Goal: Information Seeking & Learning: Learn about a topic

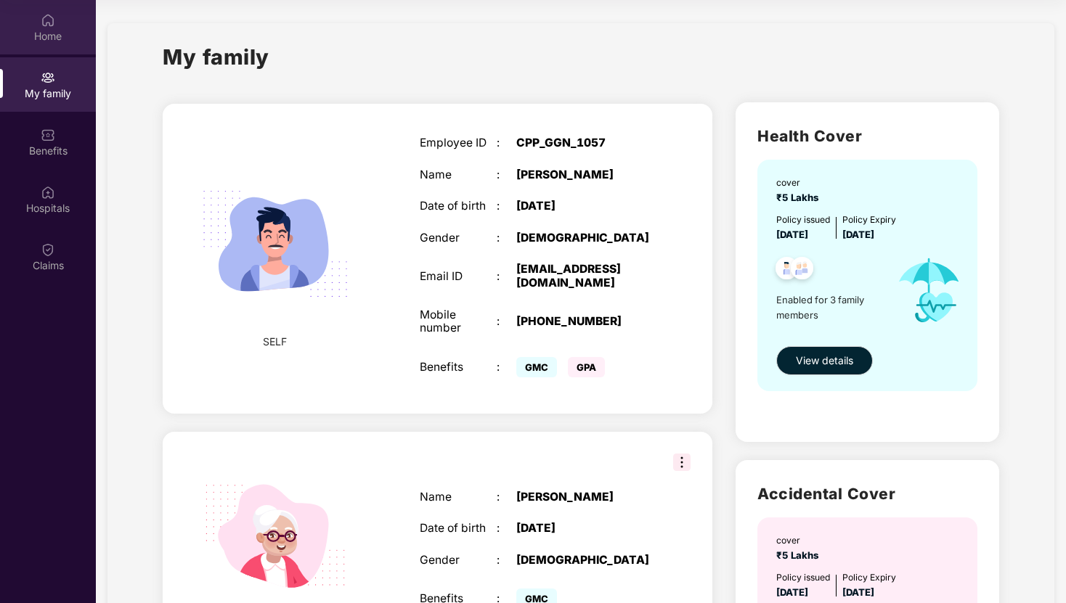
click at [62, 20] on div "Home" at bounding box center [48, 27] width 96 height 54
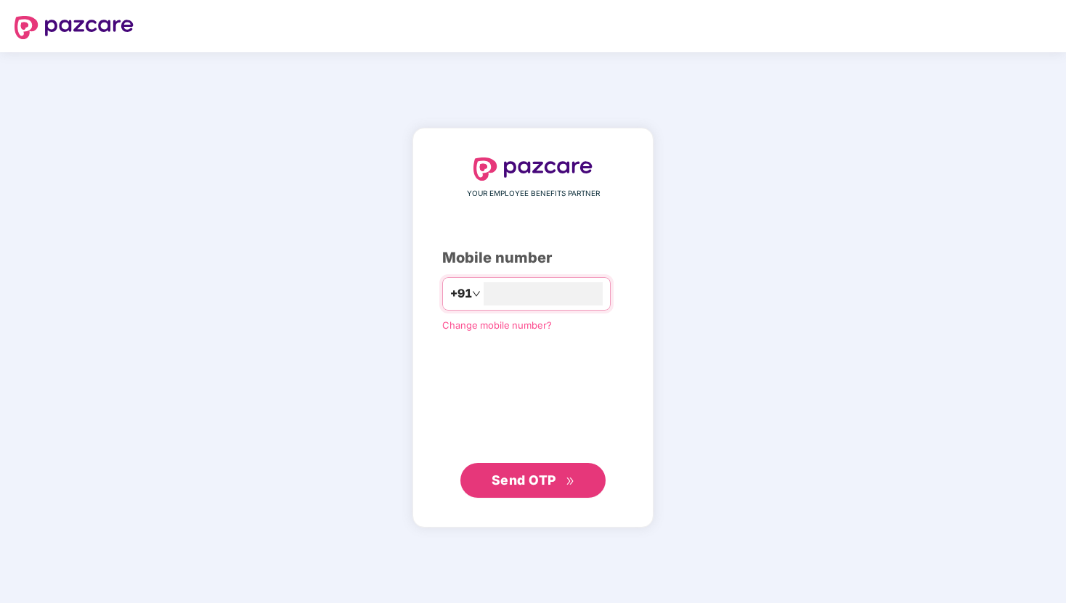
type input "**********"
click at [514, 483] on span "Send OTP" at bounding box center [523, 479] width 65 height 15
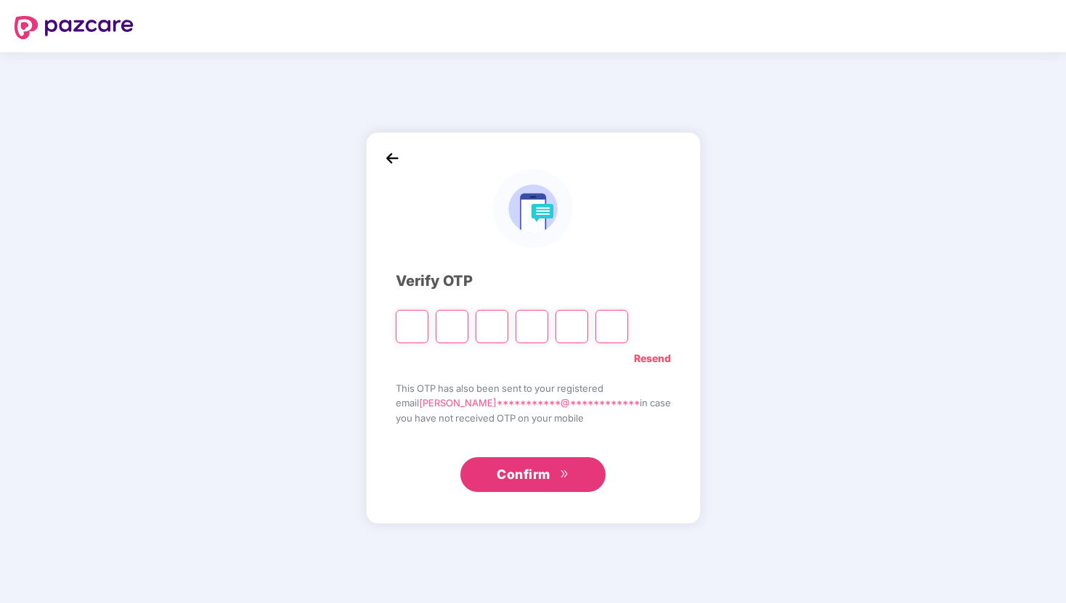
type input "*"
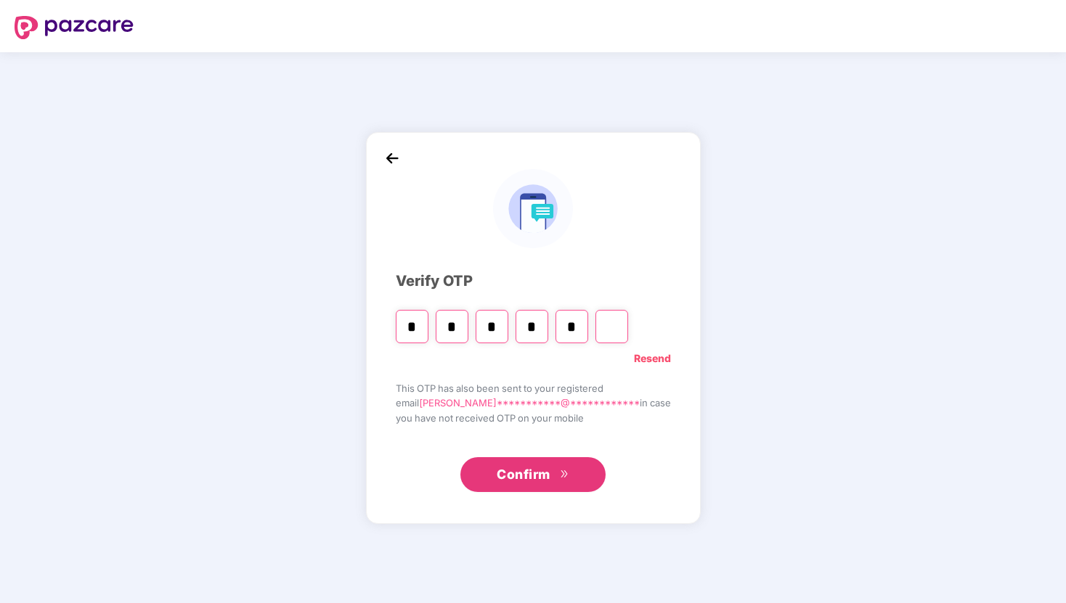
type input "*"
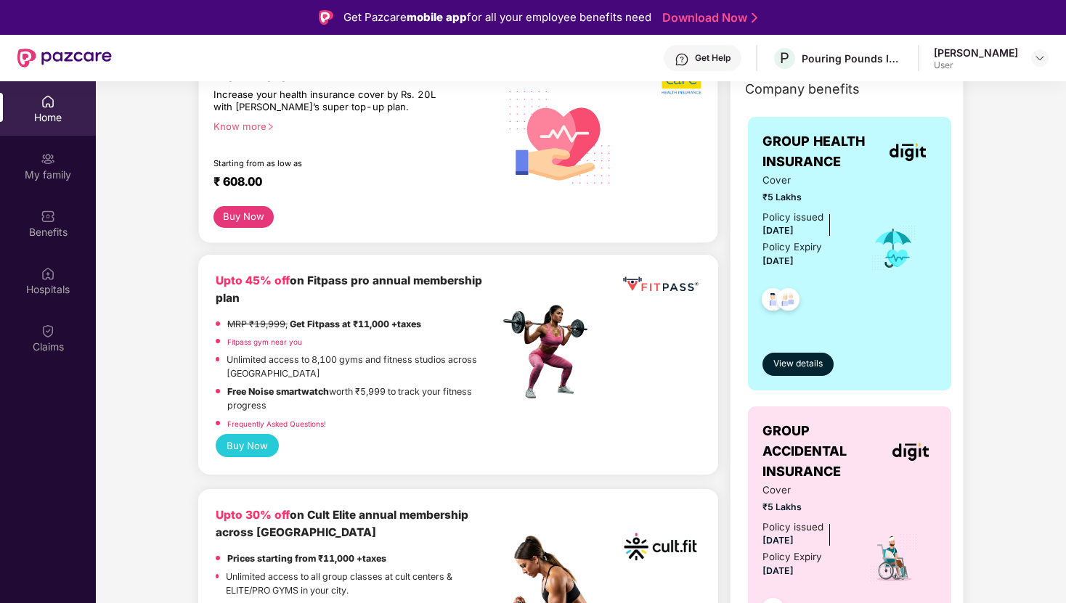
scroll to position [213, 0]
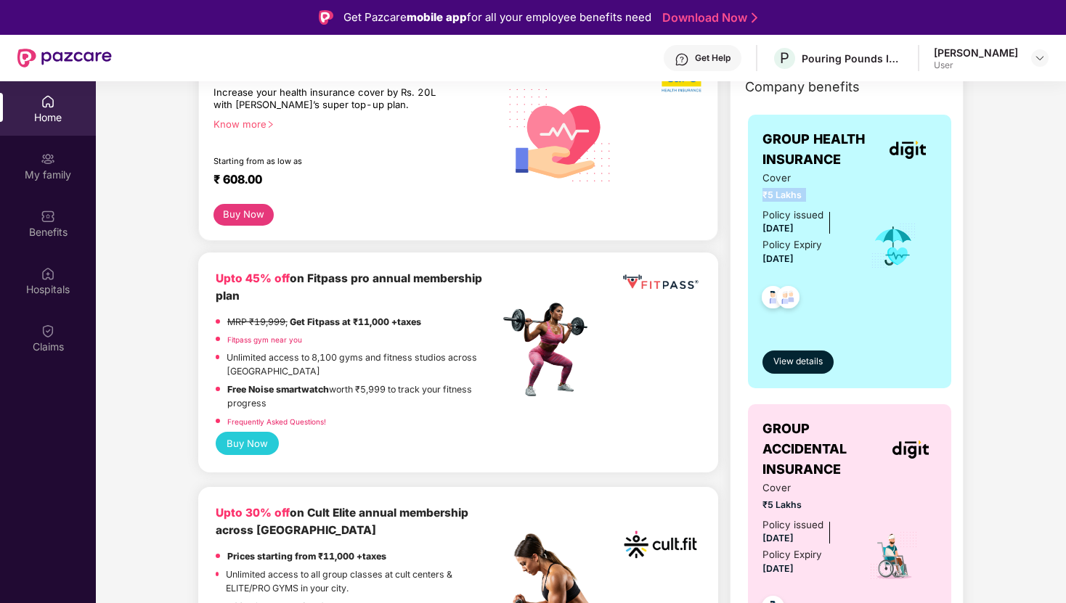
drag, startPoint x: 761, startPoint y: 196, endPoint x: 891, endPoint y: 189, distance: 130.1
click at [891, 189] on div "Cover ₹5 Lakhs Policy issued 17 June 2025 Policy Expiry 16 June 2026" at bounding box center [849, 246] width 174 height 151
drag, startPoint x: 755, startPoint y: 195, endPoint x: 851, endPoint y: 195, distance: 96.5
click at [851, 195] on div "GROUP HEALTH INSURANCE Cover ₹5 Lakhs Policy issued 17 June 2025 Policy Expiry …" at bounding box center [849, 252] width 203 height 274
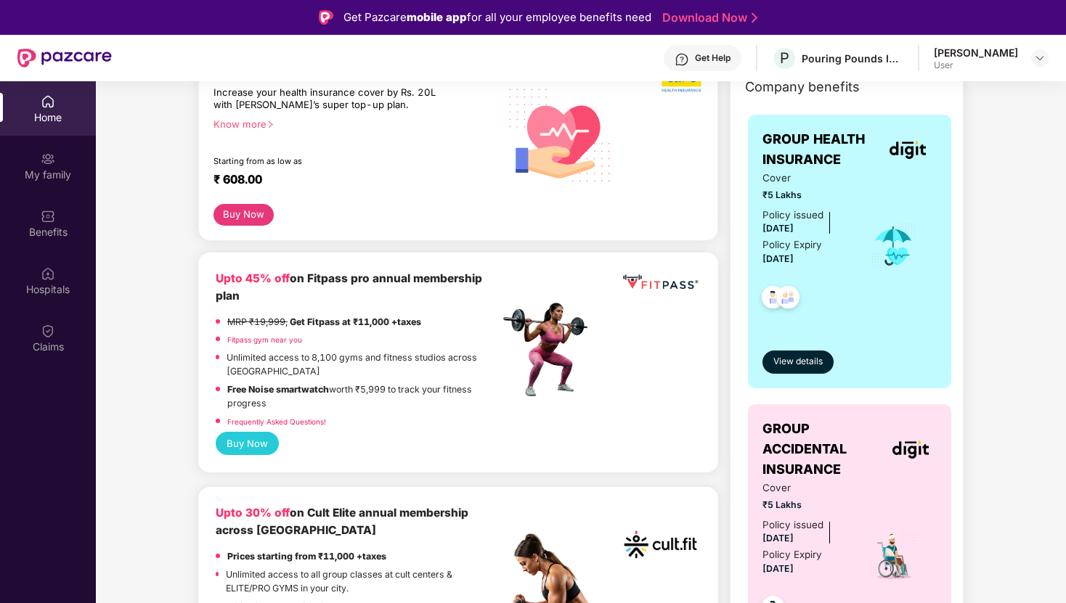
click at [980, 225] on div "Company benefits GROUP HEALTH INSURANCE Cover ₹5 Lakhs Policy issued 17 June 20…" at bounding box center [846, 399] width 296 height 663
drag, startPoint x: 764, startPoint y: 197, endPoint x: 823, endPoint y: 197, distance: 59.5
click at [823, 197] on span "₹5 Lakhs" at bounding box center [805, 195] width 87 height 14
click at [712, 52] on div "Get Help" at bounding box center [713, 58] width 36 height 12
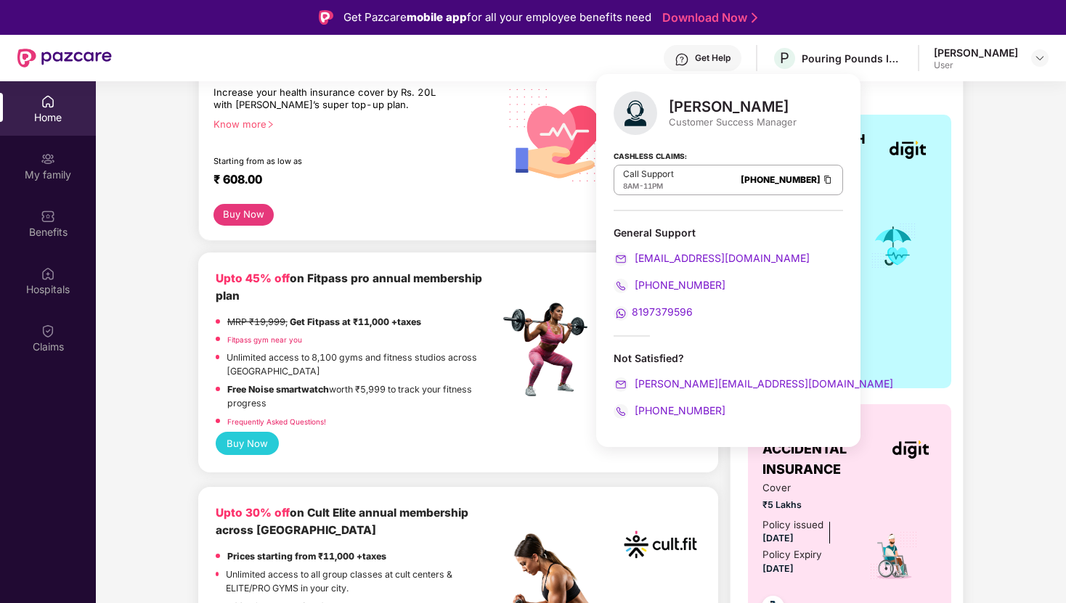
click at [661, 315] on span "8197379596" at bounding box center [662, 312] width 61 height 12
click at [202, 293] on div "Upto 45% off on Fitpass pro annual membership plan MRP ₹19,999, Get Fitpass at …" at bounding box center [458, 363] width 520 height 220
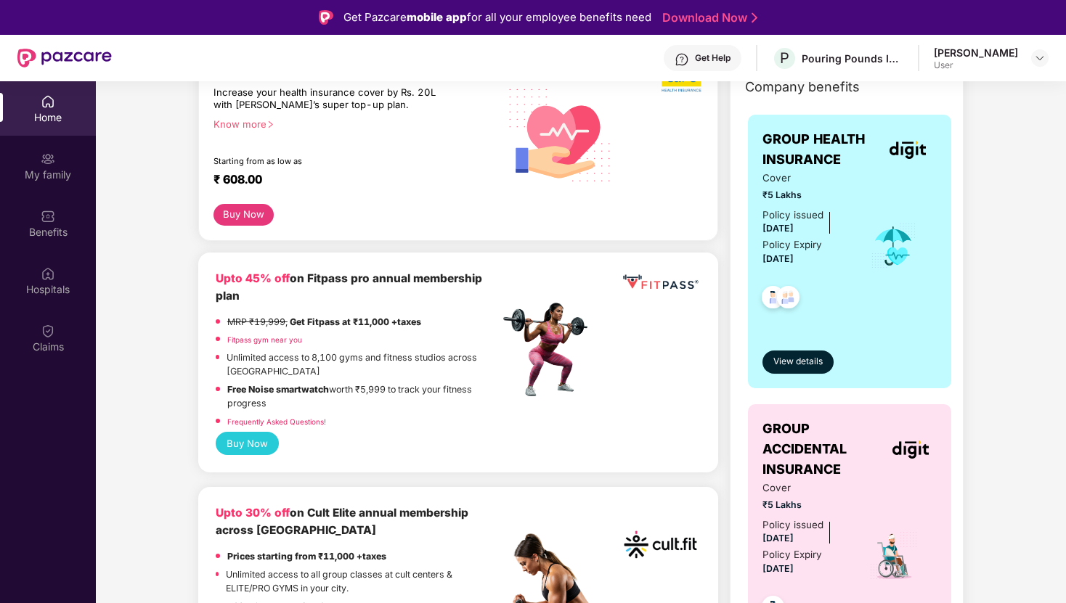
click at [721, 63] on div "Get Help" at bounding box center [713, 58] width 36 height 12
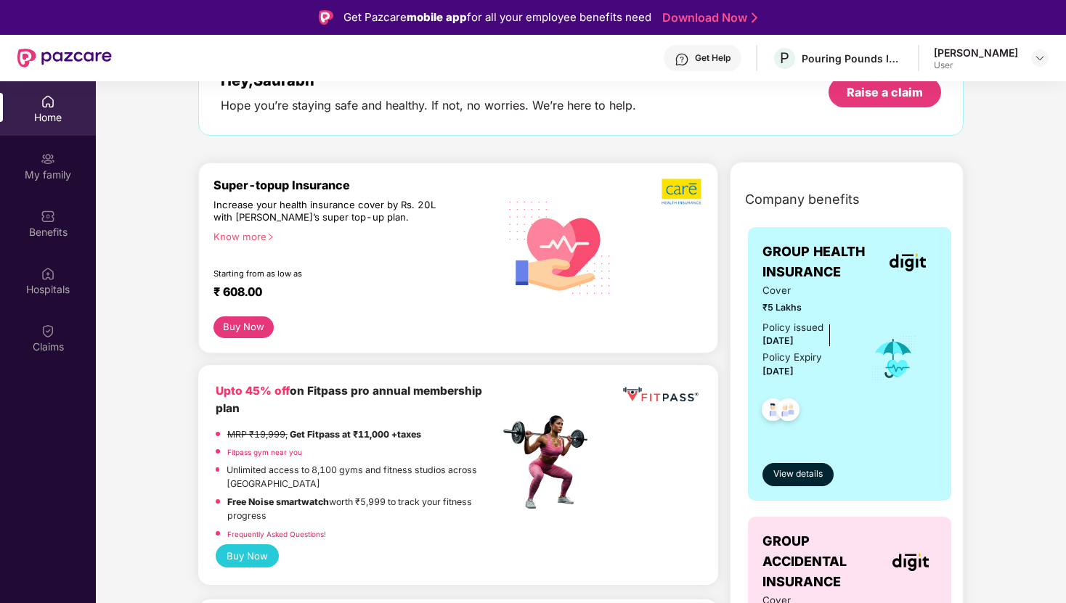
scroll to position [100, 0]
drag, startPoint x: 756, startPoint y: 309, endPoint x: 836, endPoint y: 294, distance: 81.9
click at [836, 294] on div "GROUP HEALTH INSURANCE Cover ₹5 Lakhs Policy issued 17 June 2025 Policy Expiry …" at bounding box center [849, 365] width 203 height 274
drag, startPoint x: 767, startPoint y: 306, endPoint x: 816, endPoint y: 306, distance: 49.4
click at [816, 306] on span "₹5 Lakhs" at bounding box center [805, 308] width 87 height 14
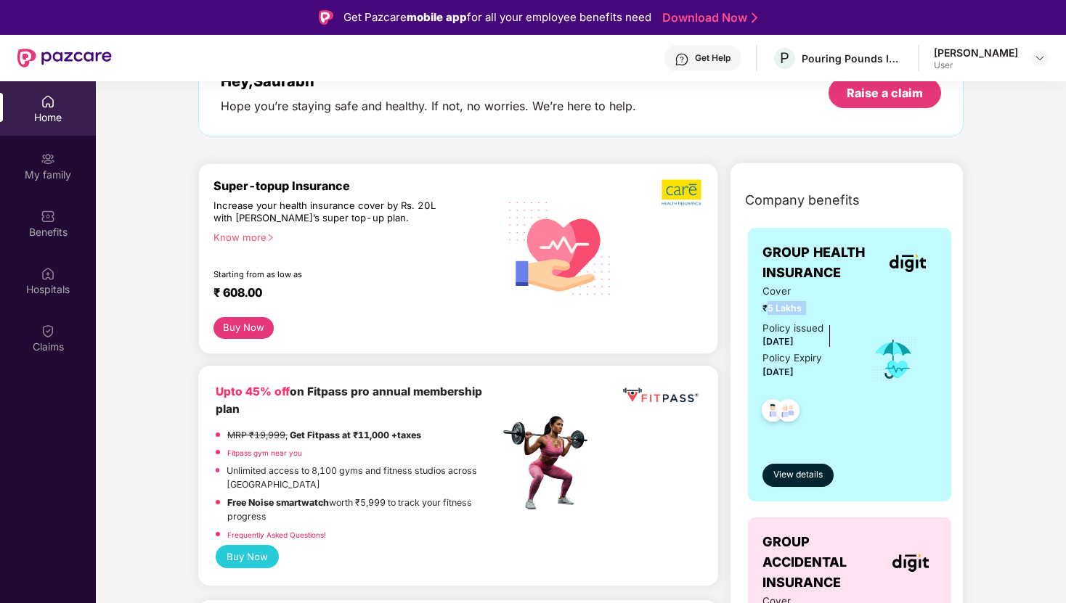
click at [251, 327] on button "Buy Now" at bounding box center [243, 328] width 60 height 22
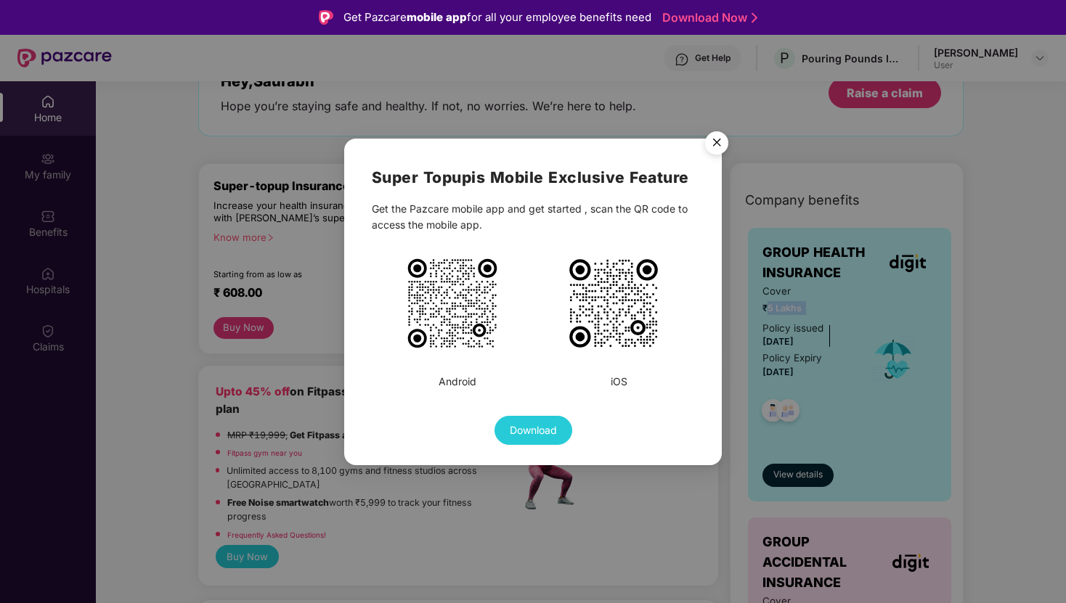
click at [712, 146] on img "Close" at bounding box center [716, 145] width 41 height 41
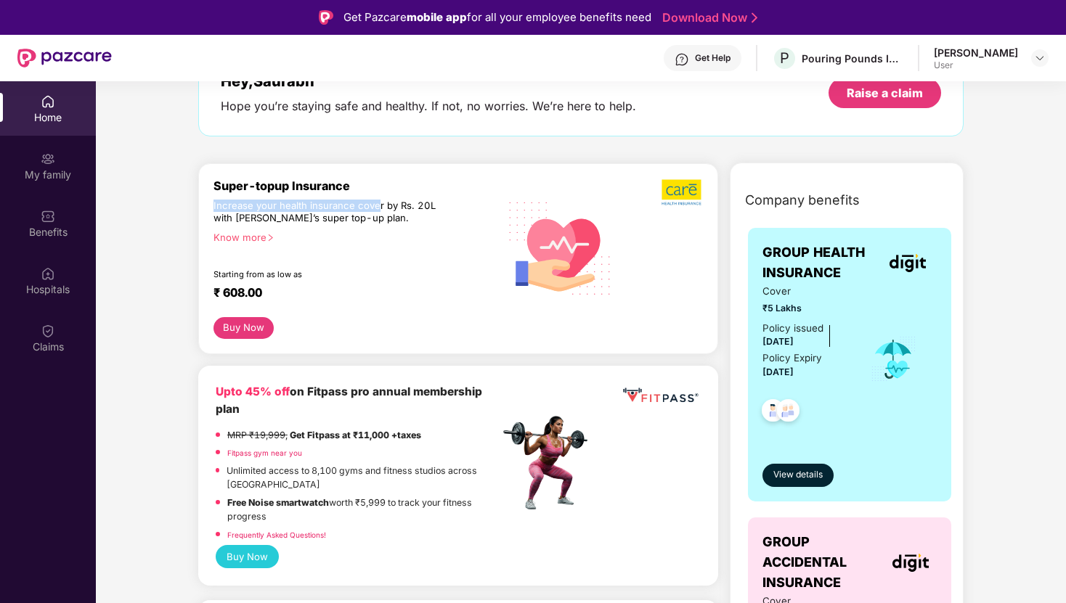
drag, startPoint x: 209, startPoint y: 205, endPoint x: 465, endPoint y: 236, distance: 258.1
click at [465, 236] on div "Super-topup Insurance Increase your health insurance cover by Rs. 20L with PazC…" at bounding box center [458, 258] width 520 height 191
click at [425, 266] on div "Super-topup Insurance Increase your health insurance cover by Rs. 20L with PazC…" at bounding box center [355, 248] width 285 height 139
click at [231, 233] on div "Know more" at bounding box center [351, 237] width 277 height 10
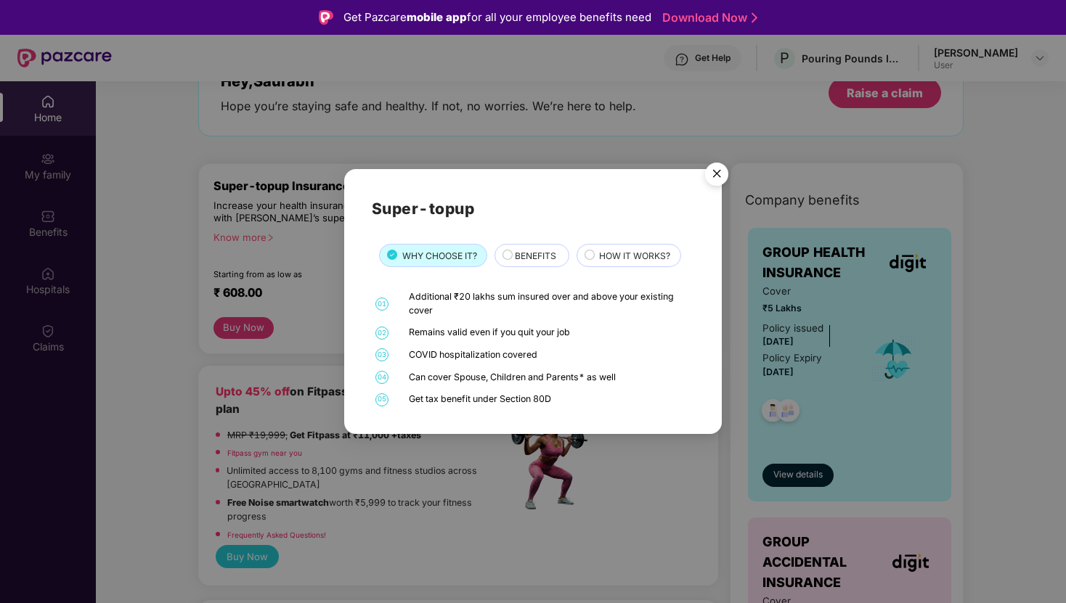
click at [714, 175] on img "Close" at bounding box center [716, 176] width 41 height 41
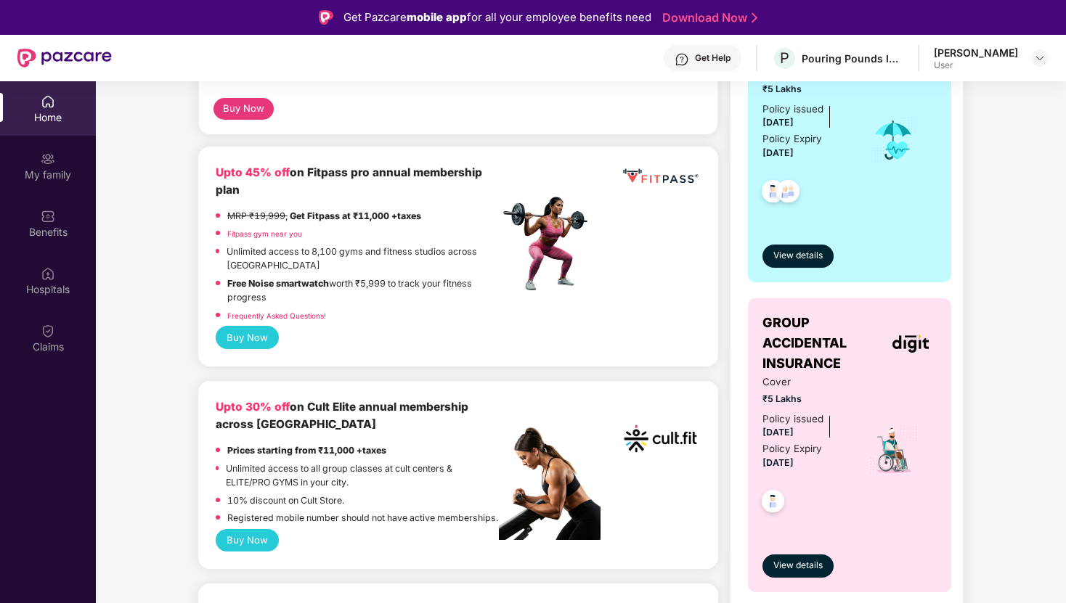
scroll to position [173, 0]
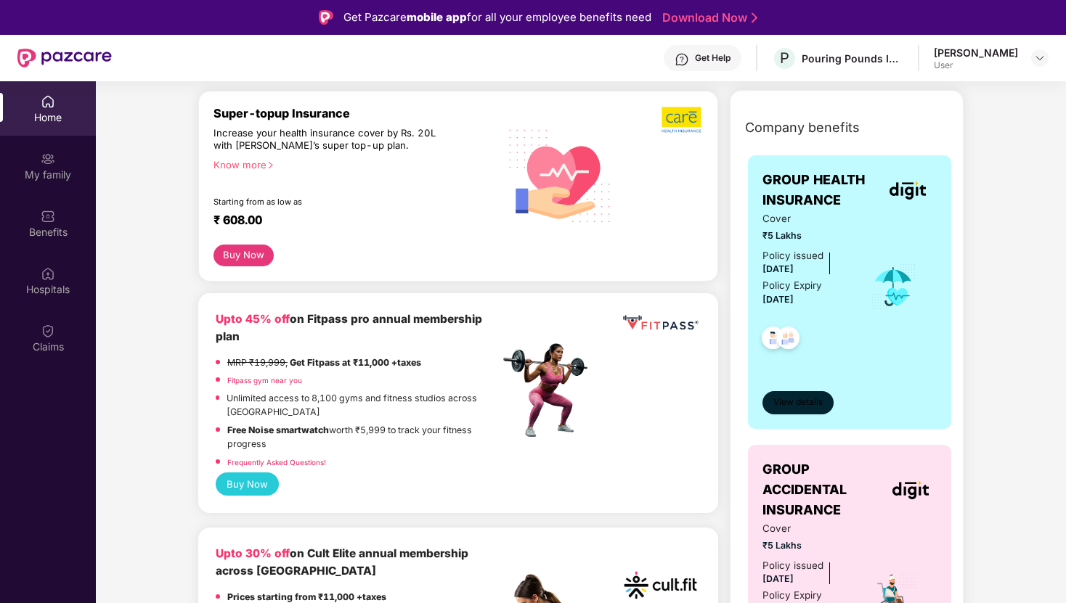
click at [797, 412] on button "View details" at bounding box center [797, 402] width 71 height 23
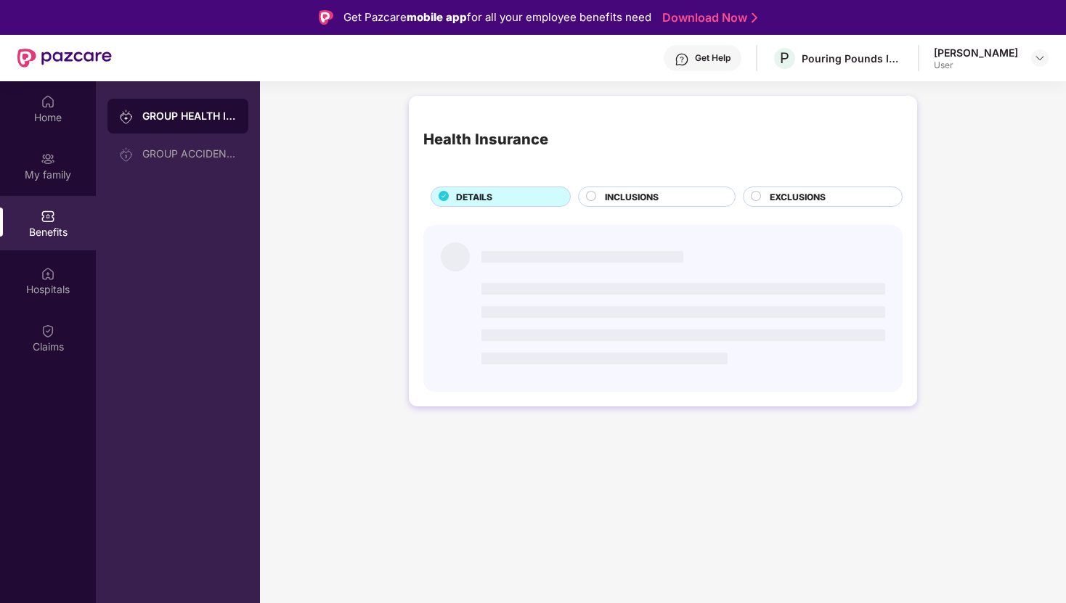
click at [796, 195] on span "EXCLUSIONS" at bounding box center [797, 197] width 56 height 14
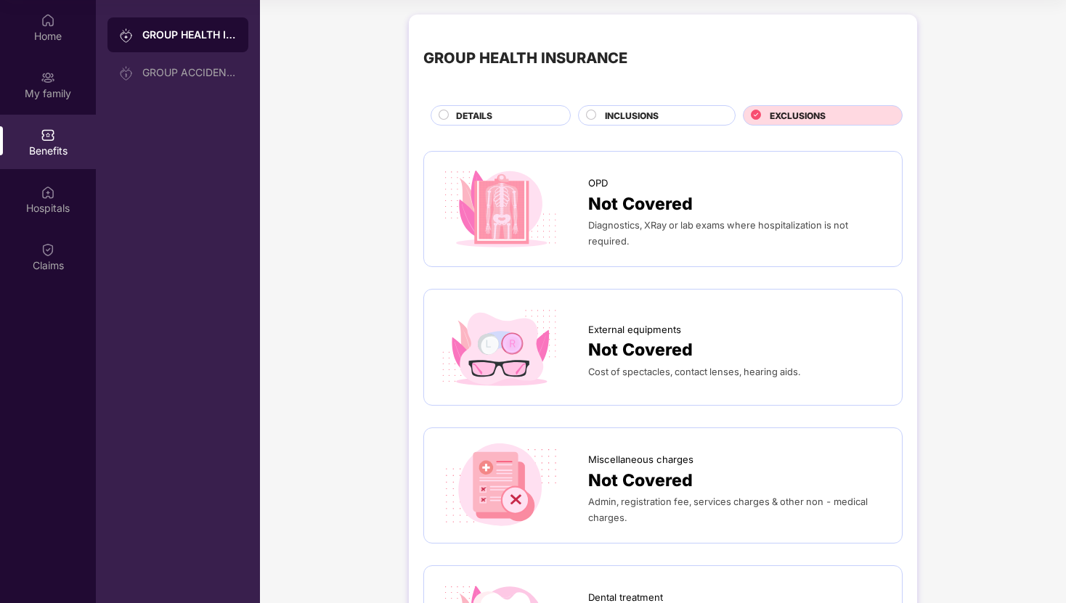
click at [51, 132] on img at bounding box center [48, 135] width 15 height 15
click at [479, 111] on span "DETAILS" at bounding box center [474, 116] width 36 height 14
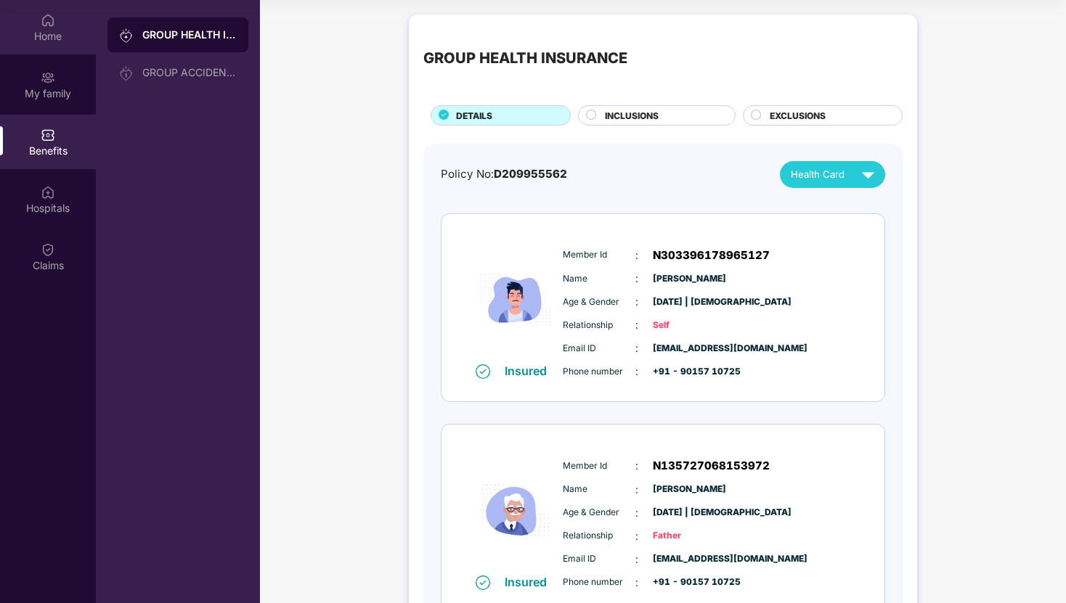
click at [48, 26] on img at bounding box center [48, 20] width 15 height 15
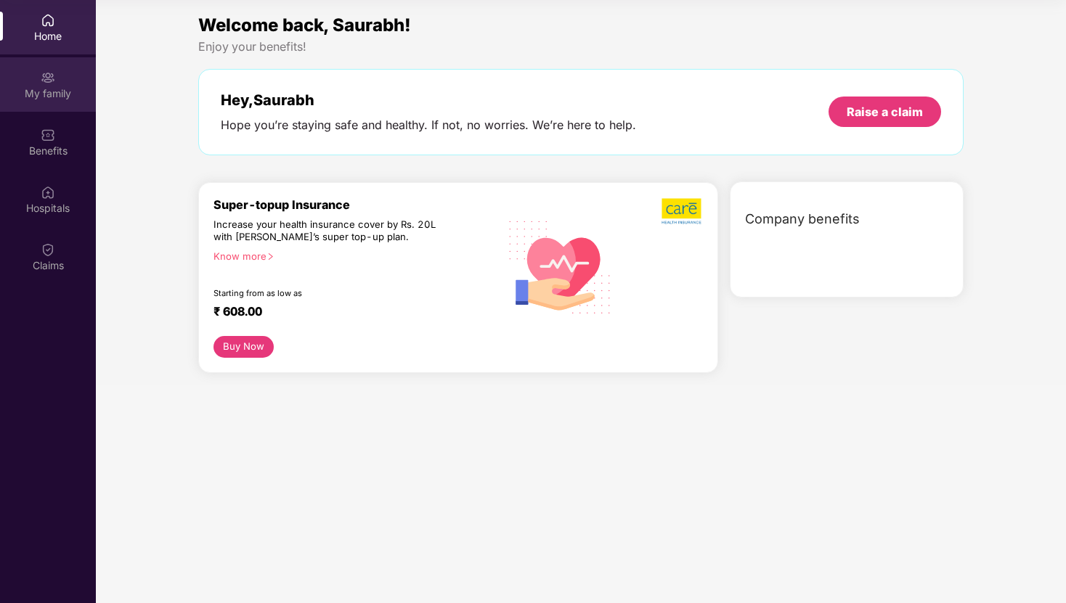
click at [46, 89] on div "My family" at bounding box center [48, 93] width 96 height 15
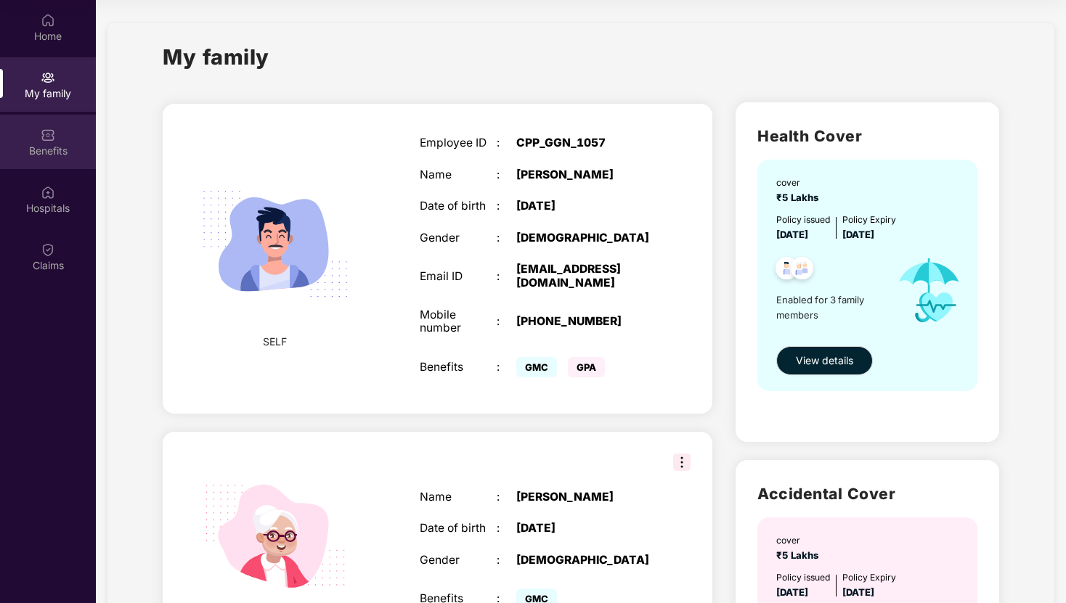
click at [33, 159] on div "Benefits" at bounding box center [48, 142] width 96 height 54
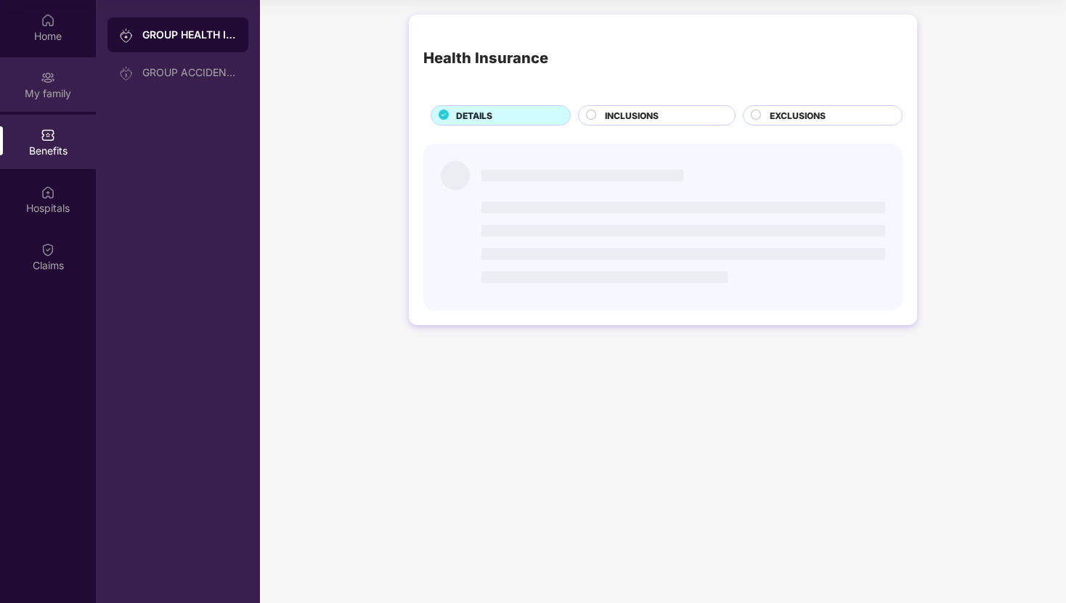
click at [44, 95] on div "My family" at bounding box center [48, 93] width 96 height 15
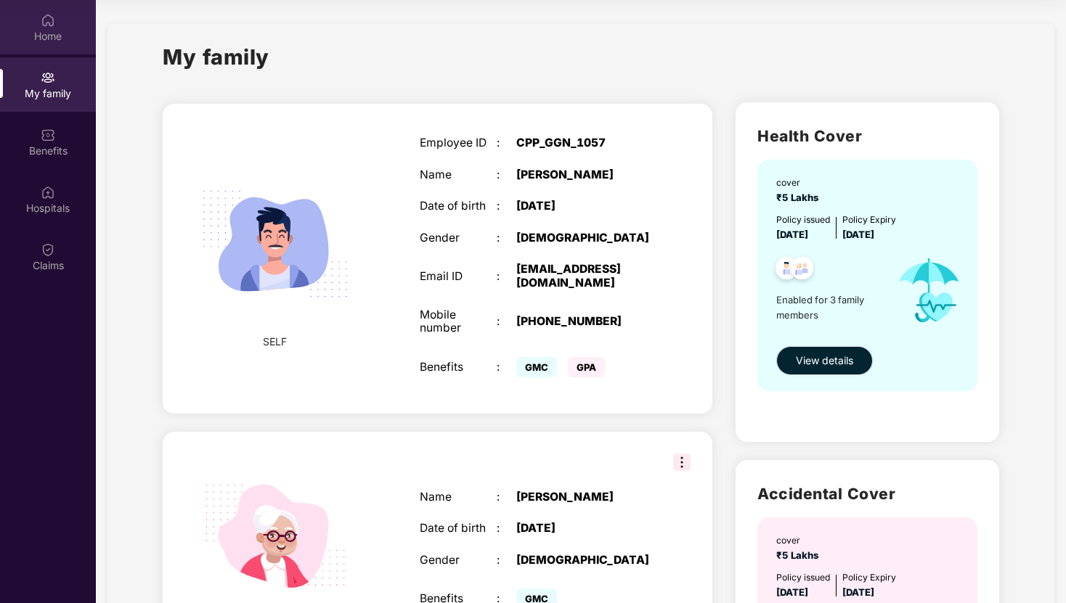
click at [49, 29] on div "Home" at bounding box center [48, 36] width 96 height 15
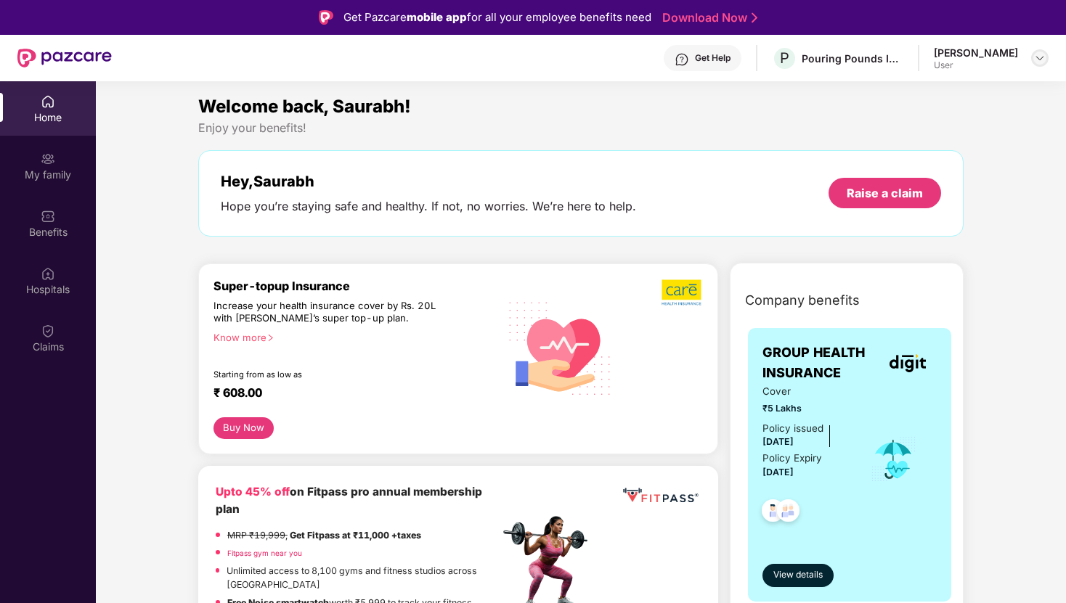
click at [1047, 54] on div at bounding box center [1039, 57] width 17 height 17
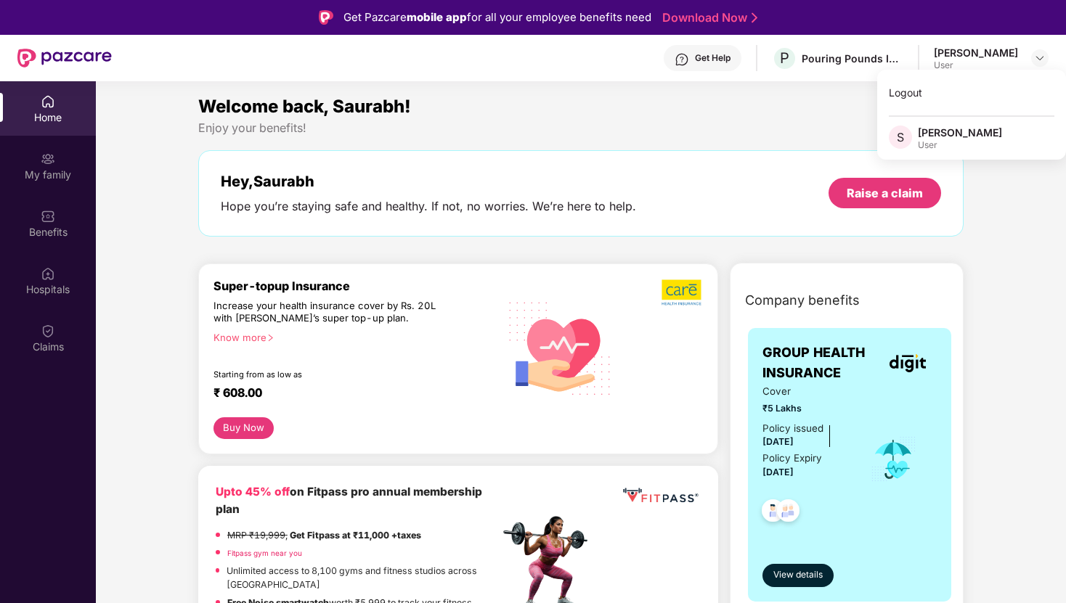
click at [631, 129] on div "Enjoy your benefits!" at bounding box center [580, 127] width 765 height 15
